Goal: Task Accomplishment & Management: Manage account settings

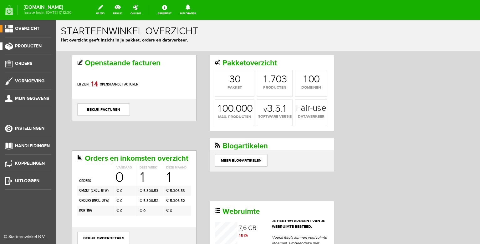
click at [29, 49] on link "Producten" at bounding box center [25, 47] width 51 height 8
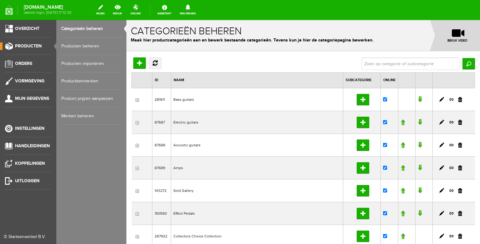
click at [79, 48] on link "Producten beheren" at bounding box center [91, 47] width 60 height 18
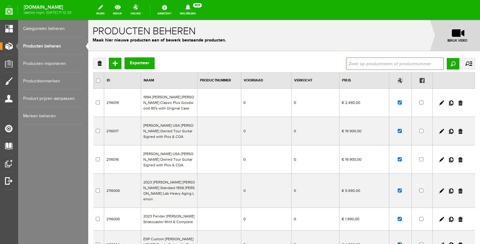
click at [373, 64] on input "text" at bounding box center [395, 64] width 98 height 13
type input "1958"
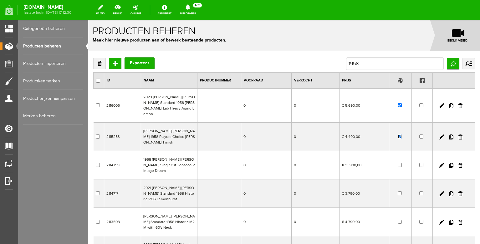
click at [399, 135] on input "checkbox" at bounding box center [399, 137] width 4 height 4
checkbox input "false"
click at [367, 63] on input "1958" at bounding box center [395, 64] width 98 height 13
type input "1956"
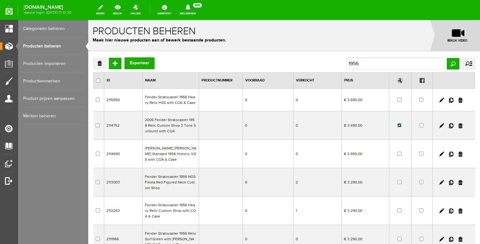
click at [400, 127] on input "checkbox" at bounding box center [399, 125] width 4 height 4
checkbox input "false"
drag, startPoint x: 368, startPoint y: 63, endPoint x: 340, endPoint y: 63, distance: 28.4
click at [340, 63] on div "Verwijderen Toevoegen Exporteer 1956 Zoeken uitgebreid zoeken Categorie Bass gu…" at bounding box center [283, 64] width 381 height 13
drag, startPoint x: 364, startPoint y: 63, endPoint x: 342, endPoint y: 63, distance: 21.6
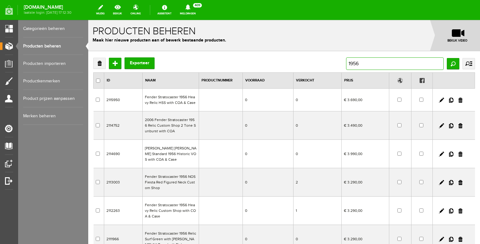
click at [346, 63] on input "1956" at bounding box center [395, 64] width 98 height 13
type input "sparkle"
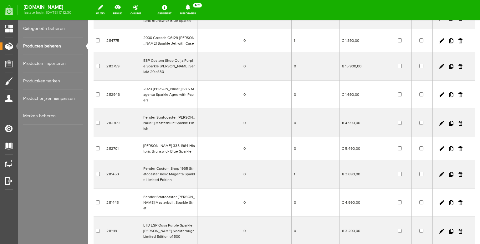
scroll to position [107, 0]
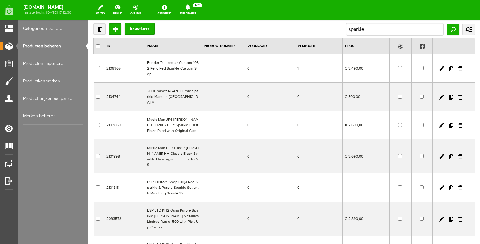
scroll to position [35, 0]
click at [179, 72] on td "Fender Telecaster Custom 1962 Relic Red Sparkle Custom Shop" at bounding box center [172, 68] width 56 height 28
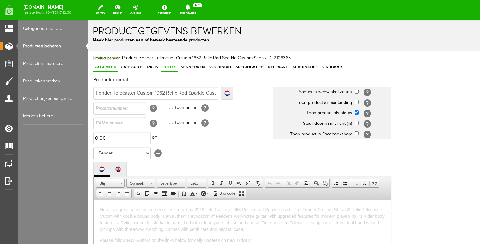
click at [171, 66] on span "Foto's" at bounding box center [169, 67] width 18 height 4
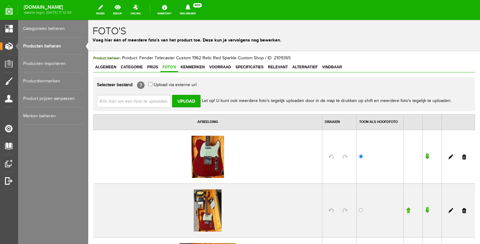
click at [213, 157] on img at bounding box center [207, 157] width 33 height 42
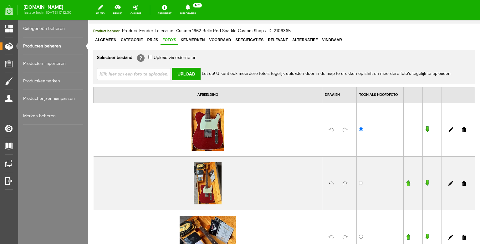
scroll to position [31, 0]
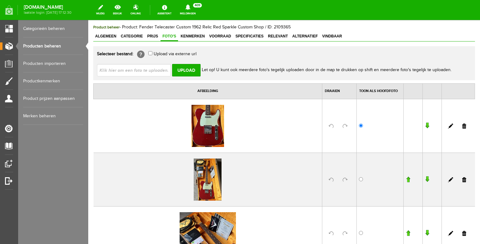
click at [450, 126] on link at bounding box center [450, 126] width 5 height 5
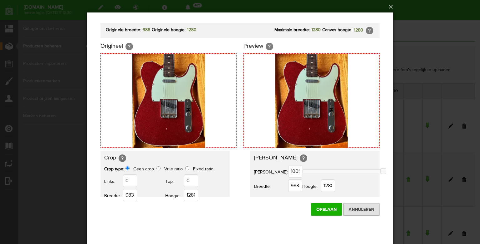
scroll to position [0, 0]
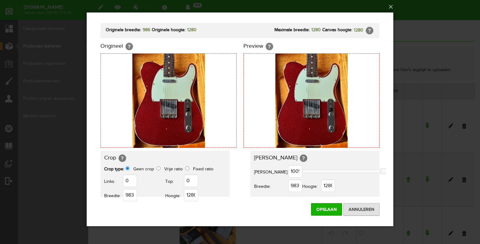
click at [181, 109] on img at bounding box center [168, 101] width 73 height 94
click at [353, 209] on input "Annuleren" at bounding box center [361, 210] width 36 height 13
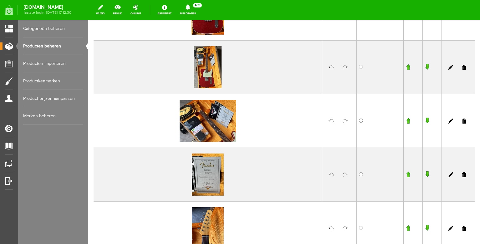
scroll to position [149, 0]
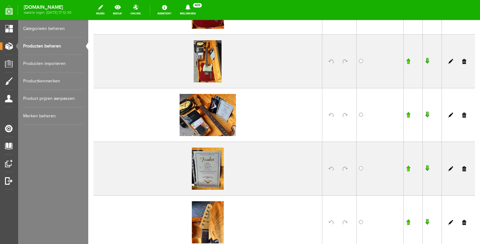
click at [210, 62] on img at bounding box center [208, 61] width 28 height 42
click at [451, 60] on link at bounding box center [450, 61] width 5 height 5
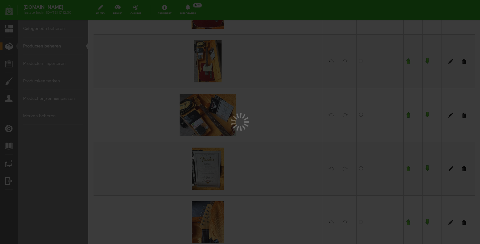
scroll to position [0, 0]
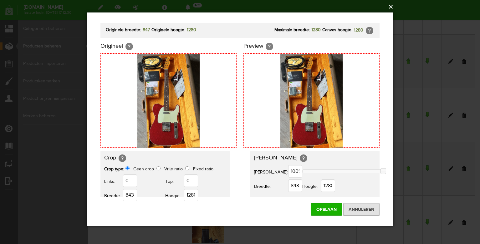
click at [392, 6] on button "×" at bounding box center [241, 7] width 306 height 14
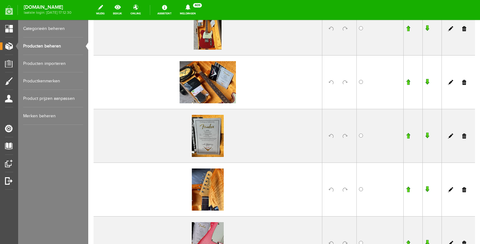
scroll to position [187, 0]
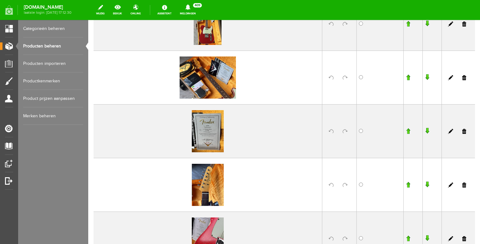
click at [451, 130] on link at bounding box center [450, 131] width 5 height 5
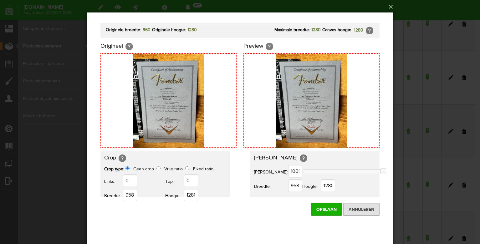
scroll to position [0, 0]
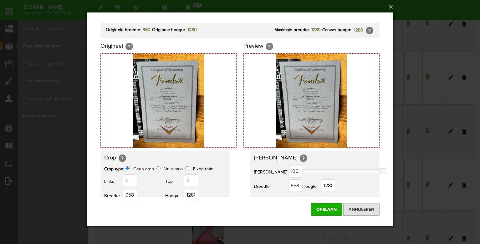
click at [391, 7] on button "×" at bounding box center [241, 7] width 306 height 14
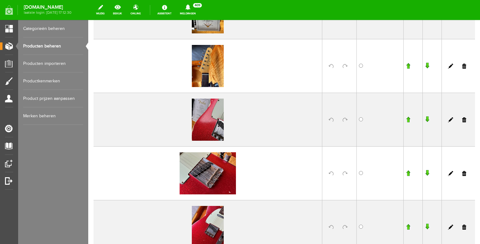
scroll to position [323, 0]
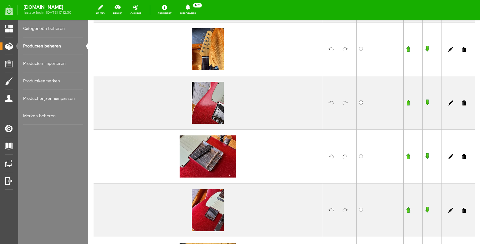
click at [452, 102] on link at bounding box center [450, 103] width 5 height 5
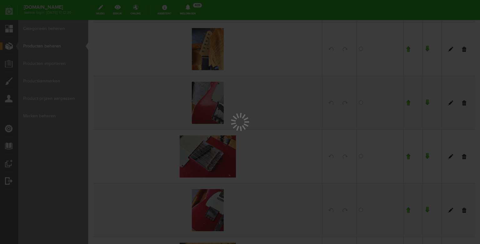
scroll to position [0, 0]
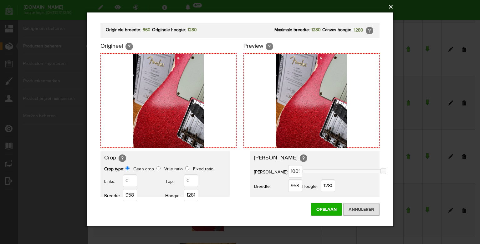
click at [389, 7] on button "×" at bounding box center [241, 7] width 306 height 14
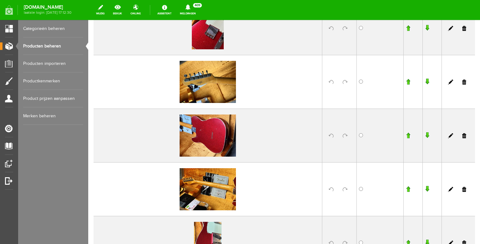
scroll to position [505, 0]
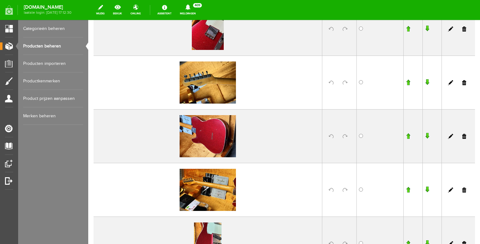
click at [451, 135] on link at bounding box center [450, 136] width 5 height 5
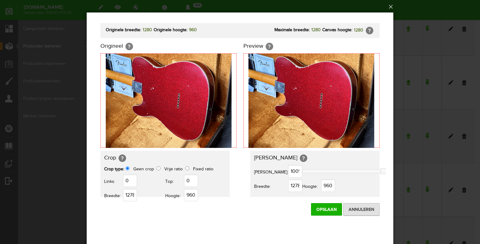
scroll to position [0, 0]
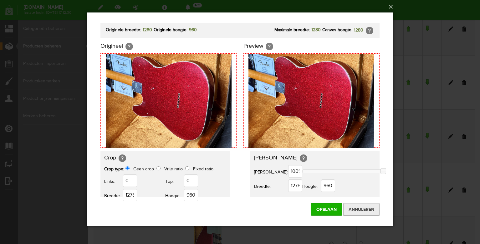
click at [351, 207] on input "Annuleren" at bounding box center [361, 210] width 36 height 13
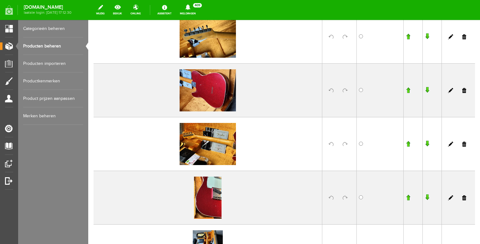
scroll to position [552, 0]
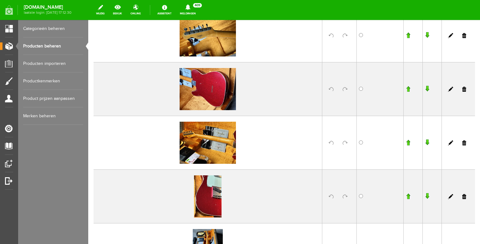
click at [450, 197] on link at bounding box center [450, 196] width 5 height 5
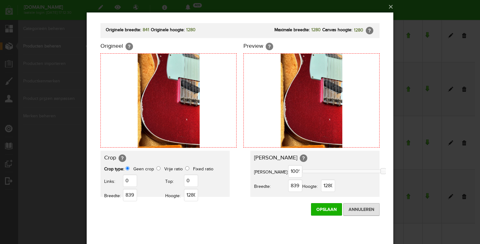
scroll to position [0, 0]
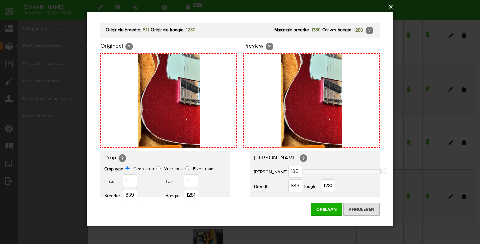
click at [391, 7] on button "×" at bounding box center [241, 7] width 306 height 14
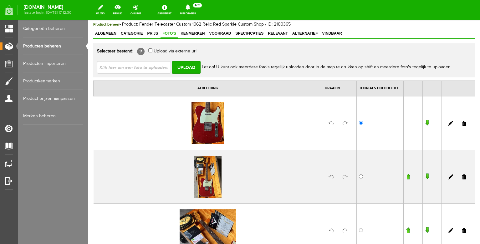
scroll to position [33, 0]
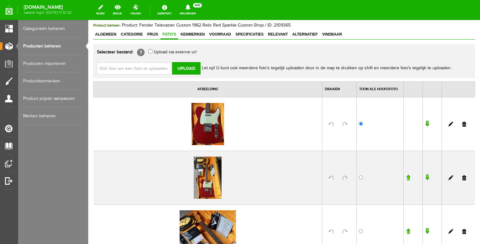
click at [62, 43] on link "Producten beheren" at bounding box center [53, 47] width 60 height 18
